Goal: Task Accomplishment & Management: Manage account settings

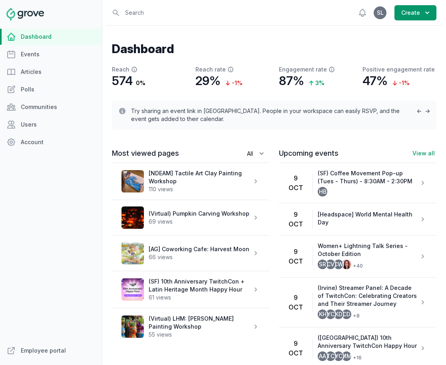
click at [40, 116] on div "Dashboard Events Articles Polls Communities Users Account" at bounding box center [51, 186] width 102 height 314
click at [34, 122] on link "Users" at bounding box center [51, 125] width 102 height 16
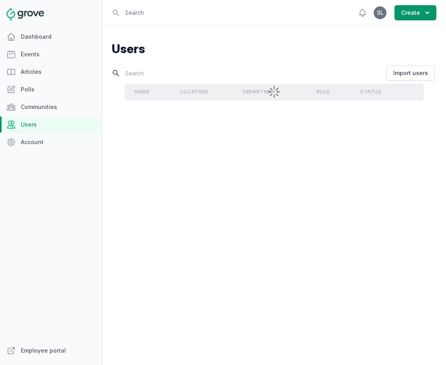
click at [176, 72] on input "text" at bounding box center [248, 73] width 273 height 14
paste input "[PERSON_NAME]"
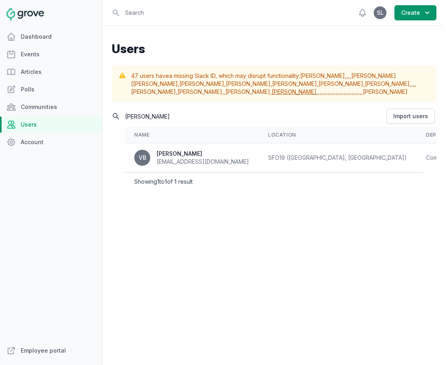
type input "[PERSON_NAME]"
click at [264, 222] on div "Name Location Department Role Status Actions VB [PERSON_NAME] [EMAIL_ADDRESS][D…" at bounding box center [274, 173] width 324 height 99
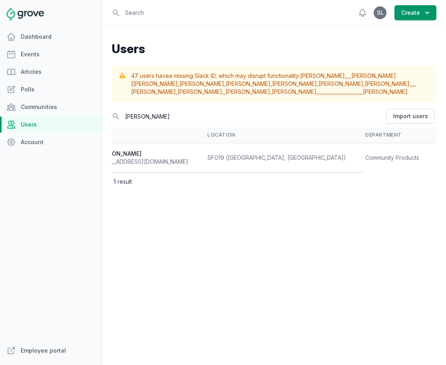
select select "Community Products"
select select "166"
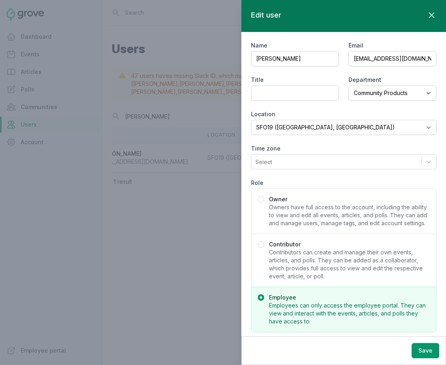
click at [307, 263] on span "Contributors can create and manage their own events, articles, and polls. They …" at bounding box center [349, 265] width 161 height 32
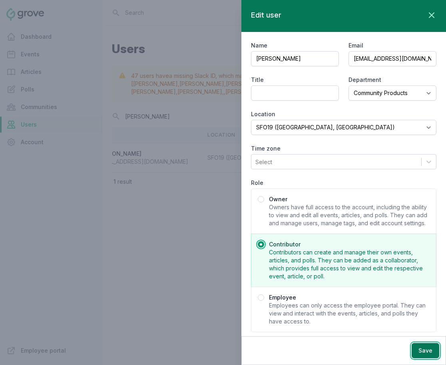
click at [426, 352] on button "Save" at bounding box center [426, 350] width 28 height 15
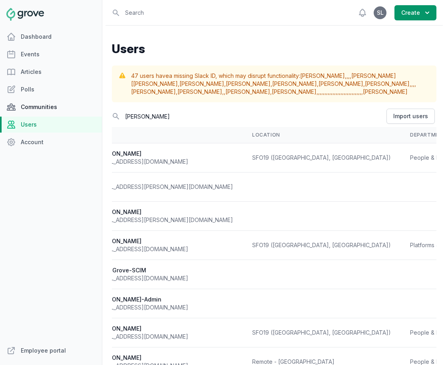
click at [50, 103] on link "Communities" at bounding box center [51, 107] width 102 height 16
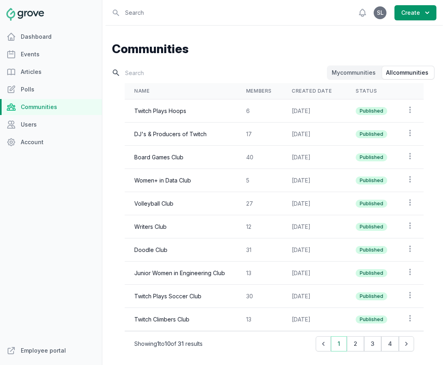
click at [150, 72] on input "text" at bounding box center [218, 73] width 213 height 14
type input "volleyball"
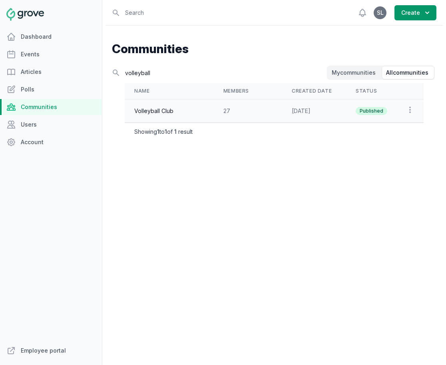
click at [354, 111] on td "Published" at bounding box center [371, 111] width 51 height 23
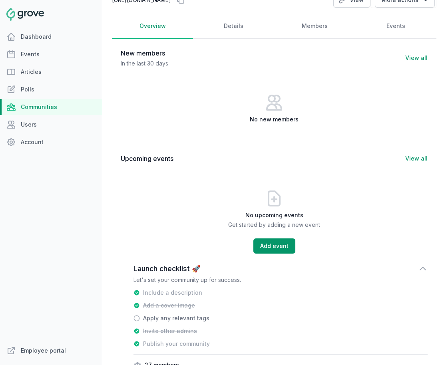
scroll to position [72, 0]
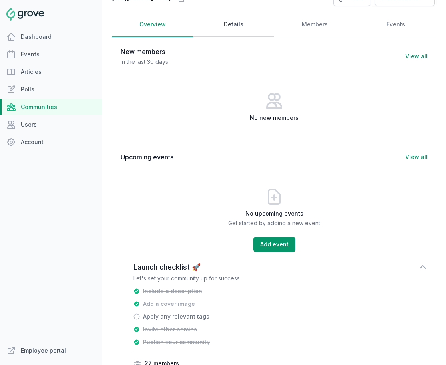
click at [241, 37] on link "Details" at bounding box center [233, 24] width 81 height 25
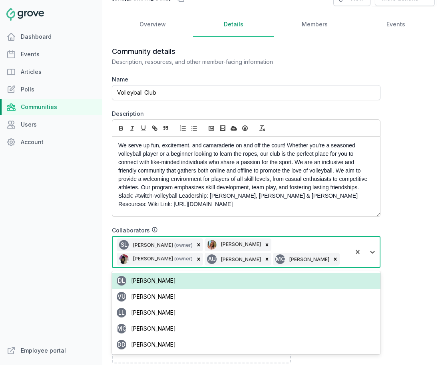
click at [266, 267] on div "SL [PERSON_NAME] (owner) [PERSON_NAME] [PERSON_NAME] (owner) AU [PERSON_NAME] M…" at bounding box center [232, 252] width 238 height 30
paste input "[PERSON_NAME]"
type input "[PERSON_NAME]"
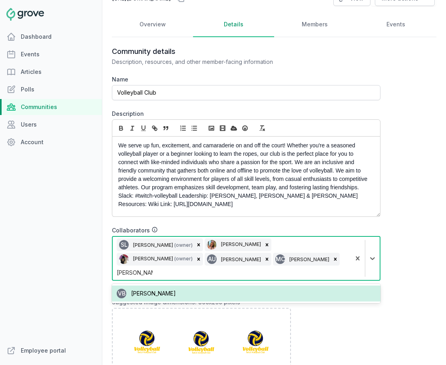
click at [199, 291] on div "VB [PERSON_NAME]" at bounding box center [246, 294] width 269 height 16
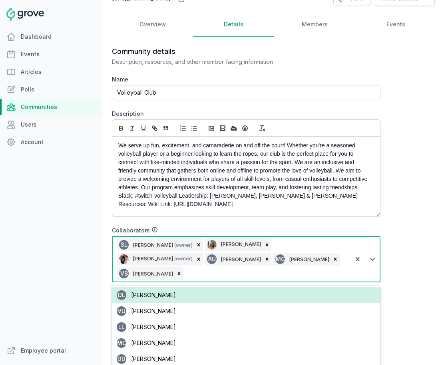
click at [400, 256] on div "Community details Description, resources, and other member-facing information N…" at bounding box center [274, 300] width 324 height 506
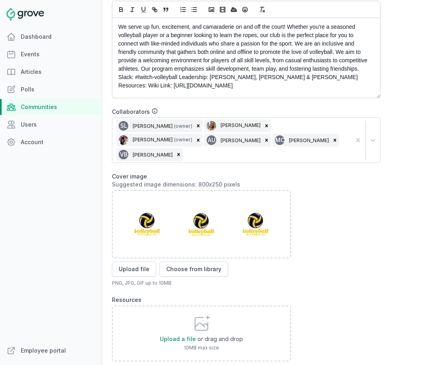
scroll to position [252, 0]
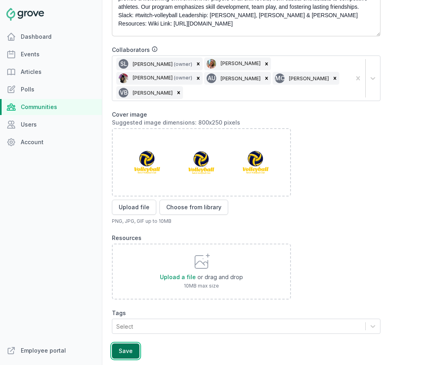
click at [128, 346] on button "Save" at bounding box center [126, 351] width 28 height 15
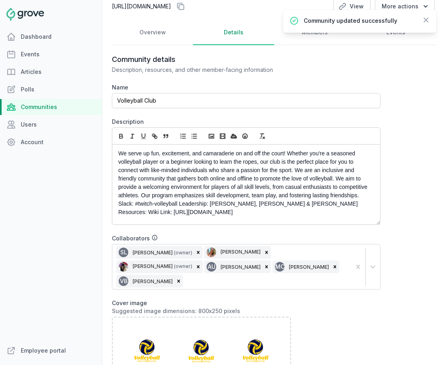
scroll to position [53, 0]
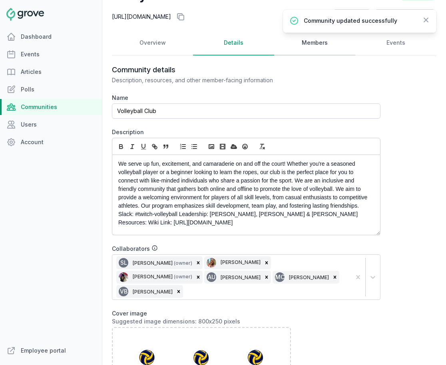
click at [308, 51] on link "Members" at bounding box center [314, 43] width 81 height 25
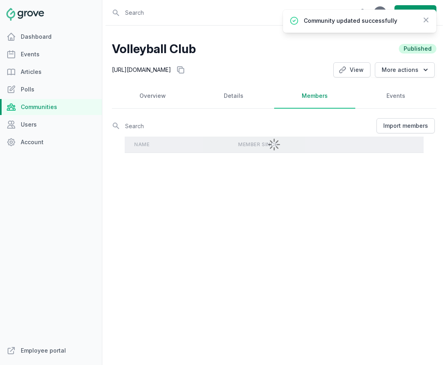
scroll to position [0, 0]
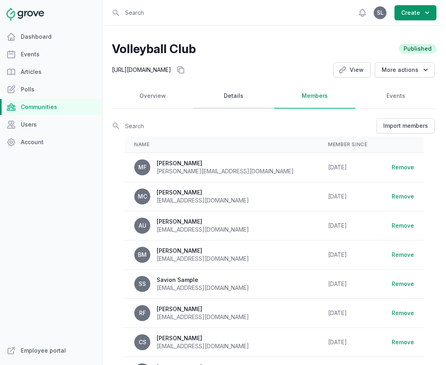
click at [230, 105] on link "Details" at bounding box center [233, 96] width 81 height 25
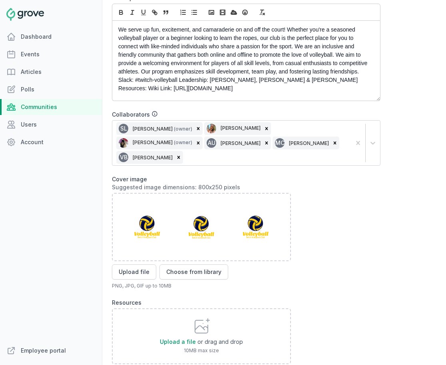
scroll to position [278, 0]
